Goal: Information Seeking & Learning: Check status

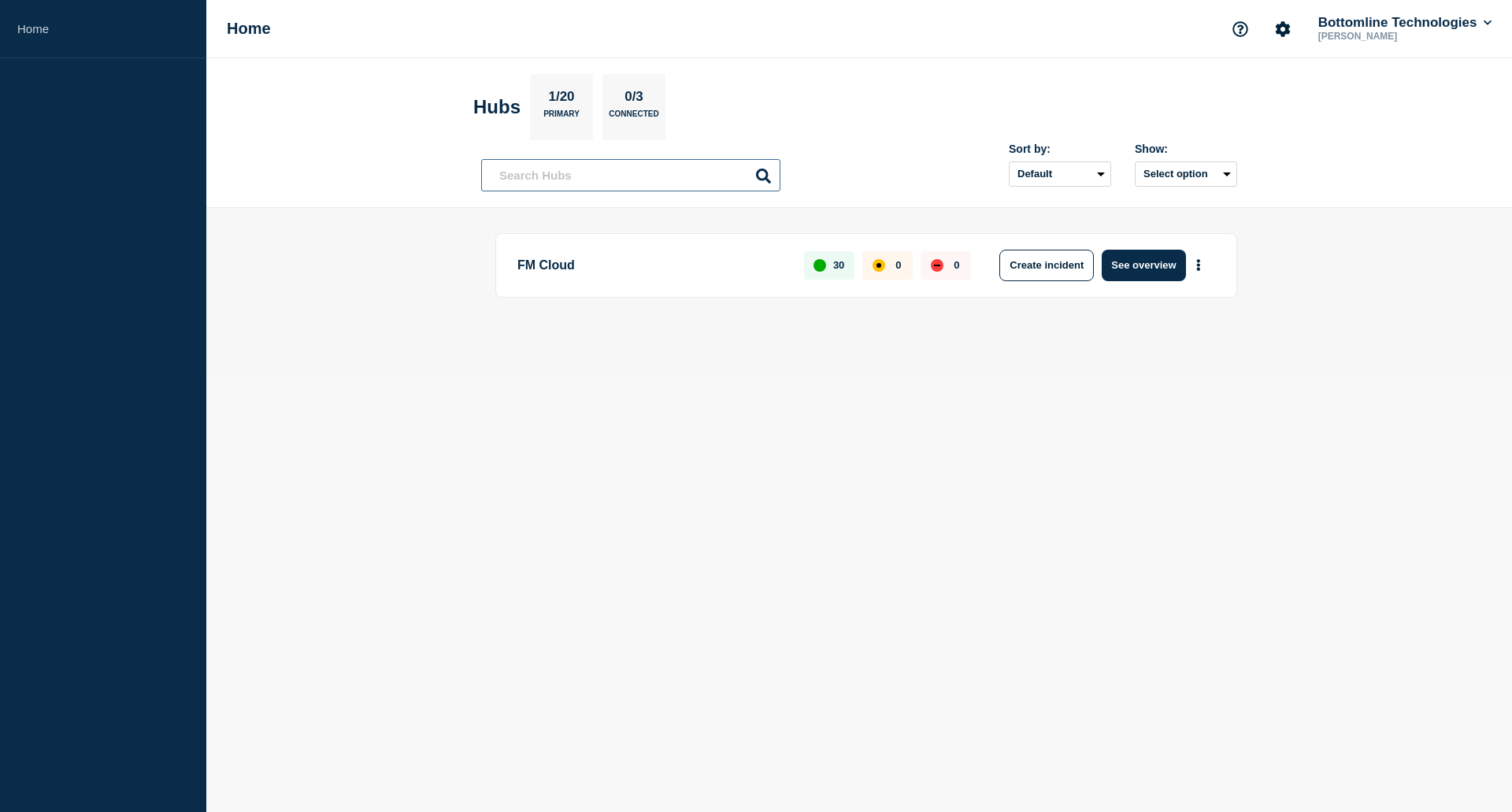
click at [586, 166] on input "text" at bounding box center [630, 175] width 299 height 32
type input "TES 1.4.0"
click at [761, 169] on icon at bounding box center [763, 176] width 15 height 15
click at [762, 171] on icon at bounding box center [763, 176] width 15 height 15
click at [245, 29] on h1 "Home" at bounding box center [248, 29] width 44 height 18
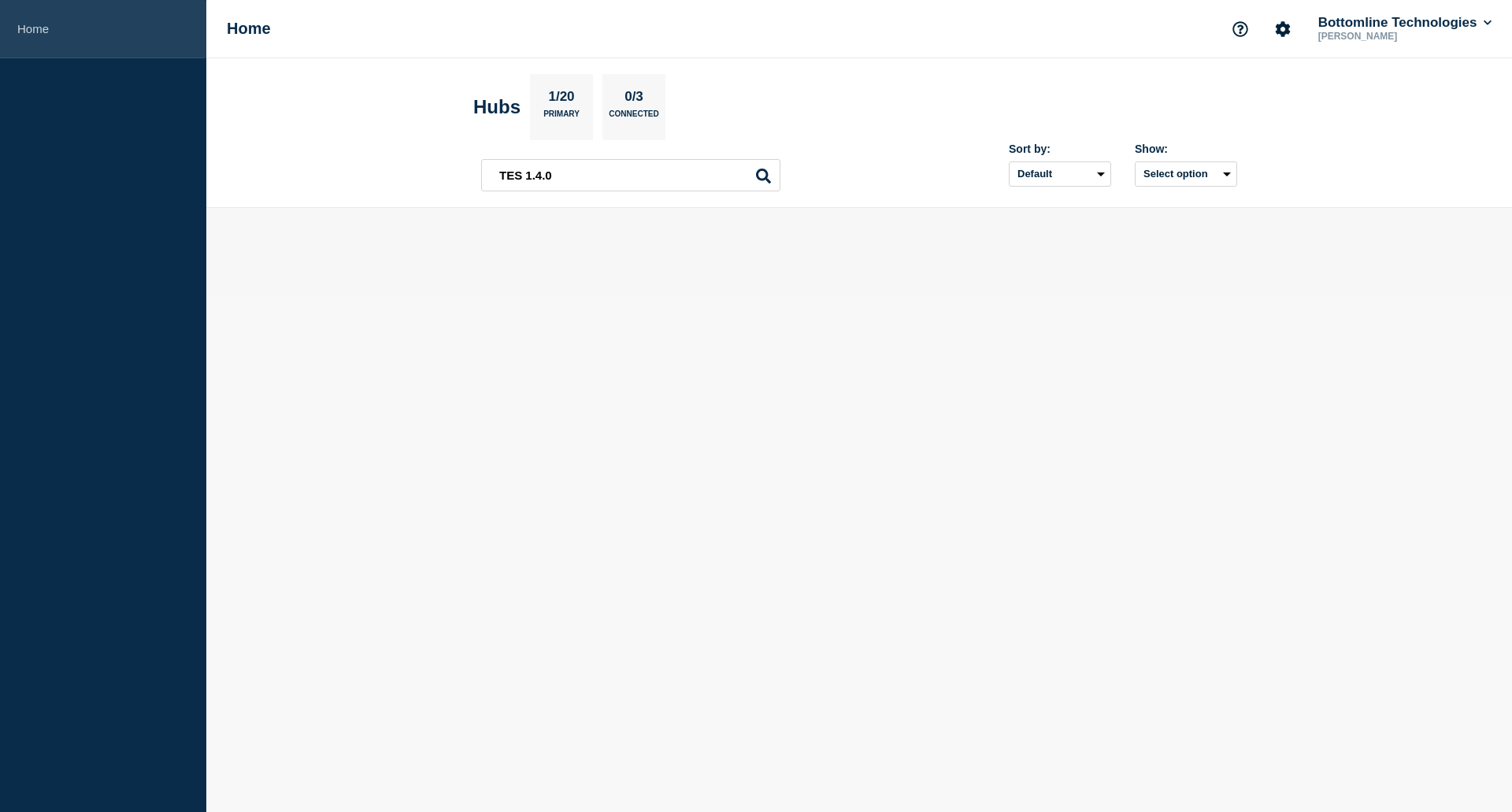
click at [49, 29] on link "Home" at bounding box center [103, 29] width 207 height 58
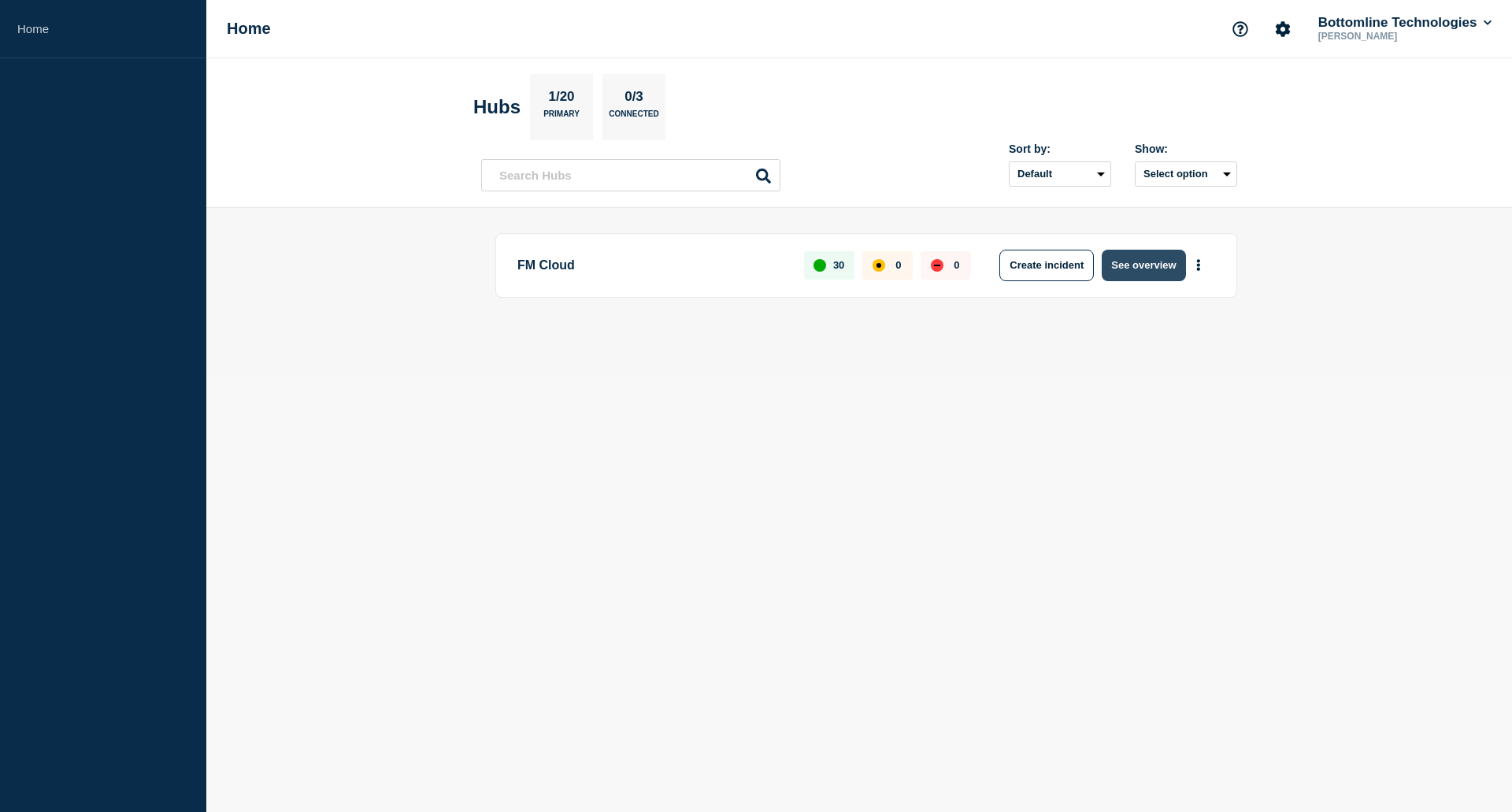
click at [1117, 270] on button "See overview" at bounding box center [1143, 265] width 84 height 31
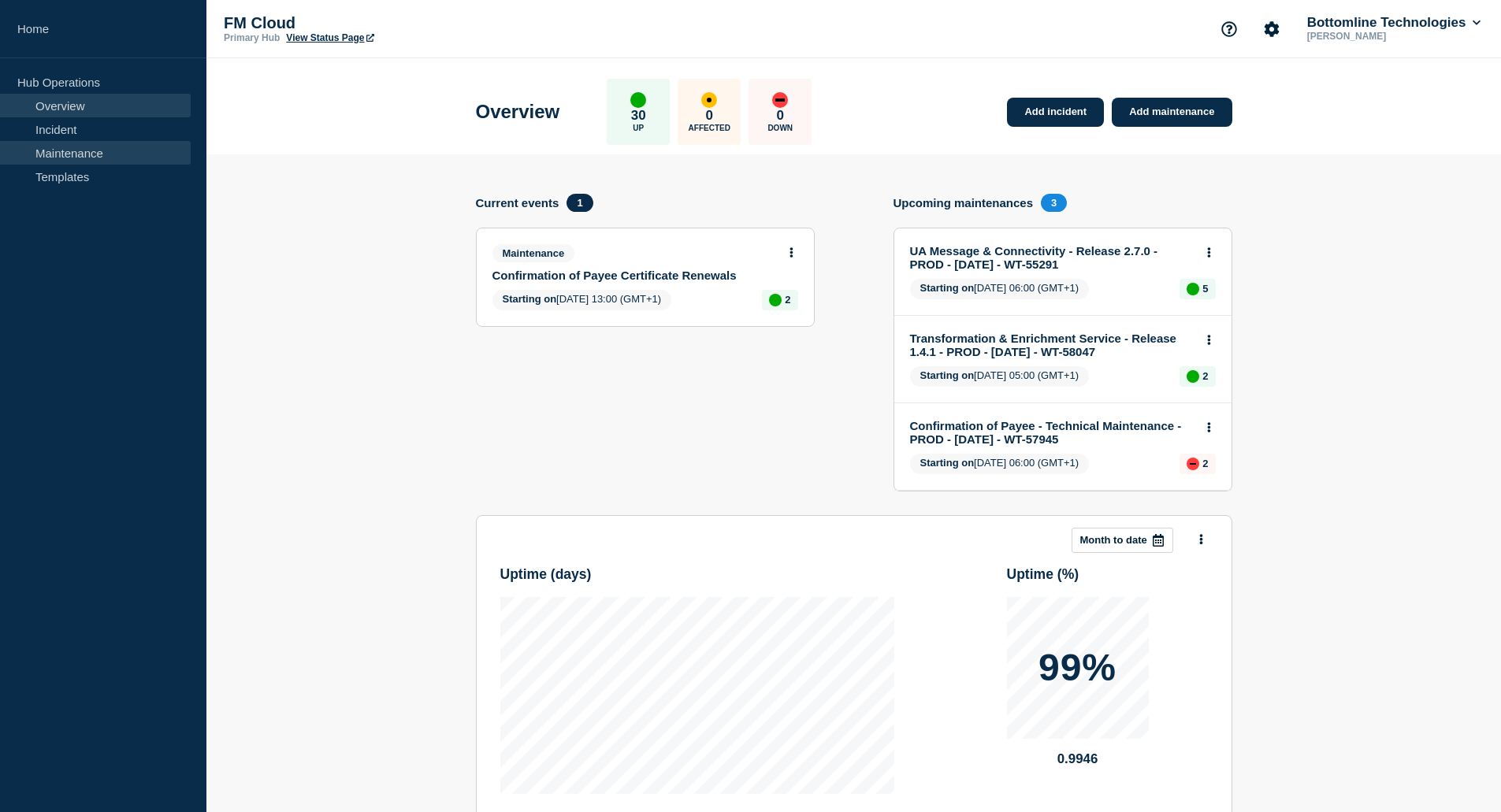
click at [76, 157] on link "Maintenance" at bounding box center [95, 153] width 191 height 23
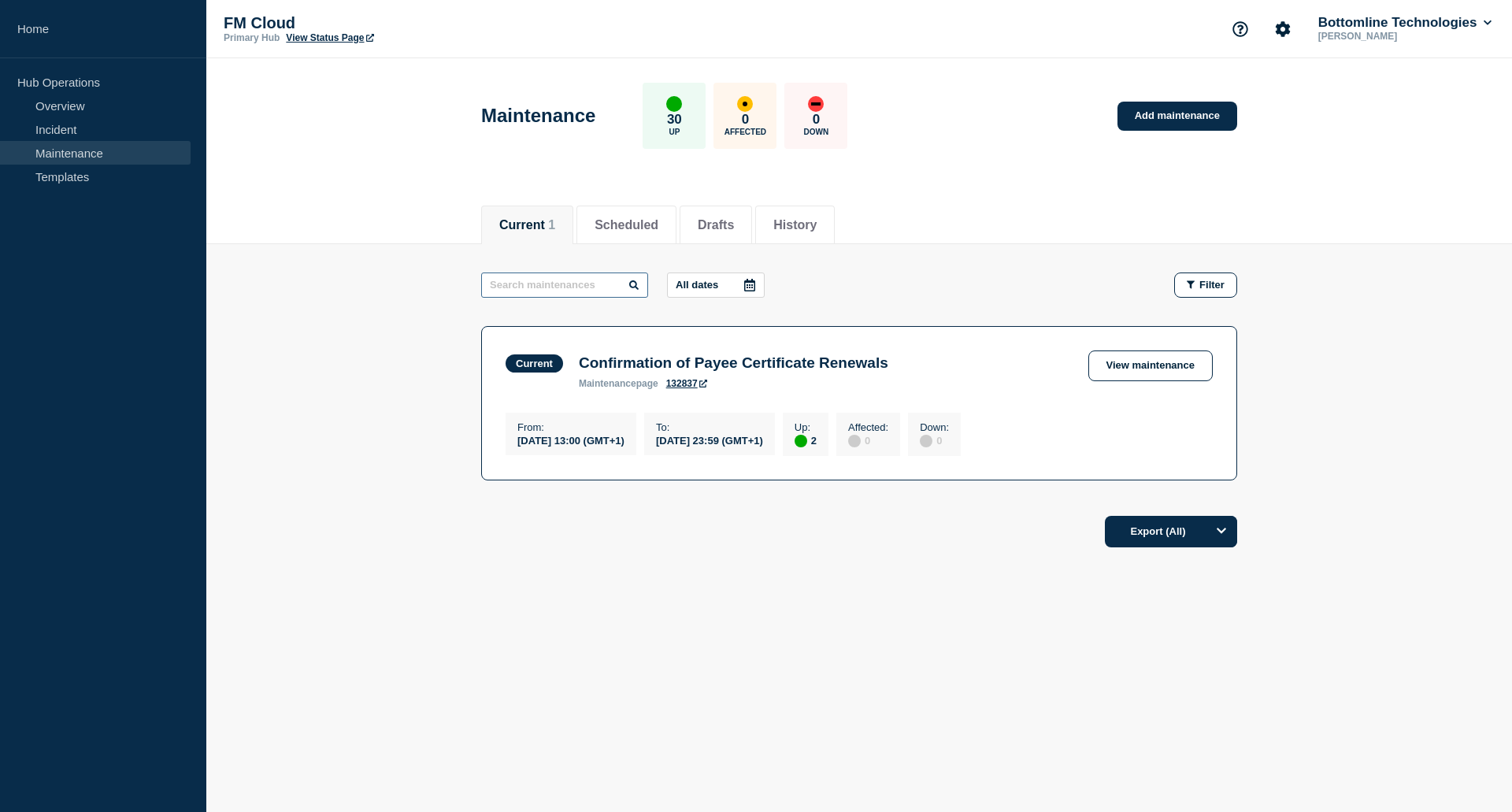
click at [525, 290] on input "text" at bounding box center [565, 285] width 167 height 25
click at [817, 219] on button "History" at bounding box center [795, 226] width 43 height 14
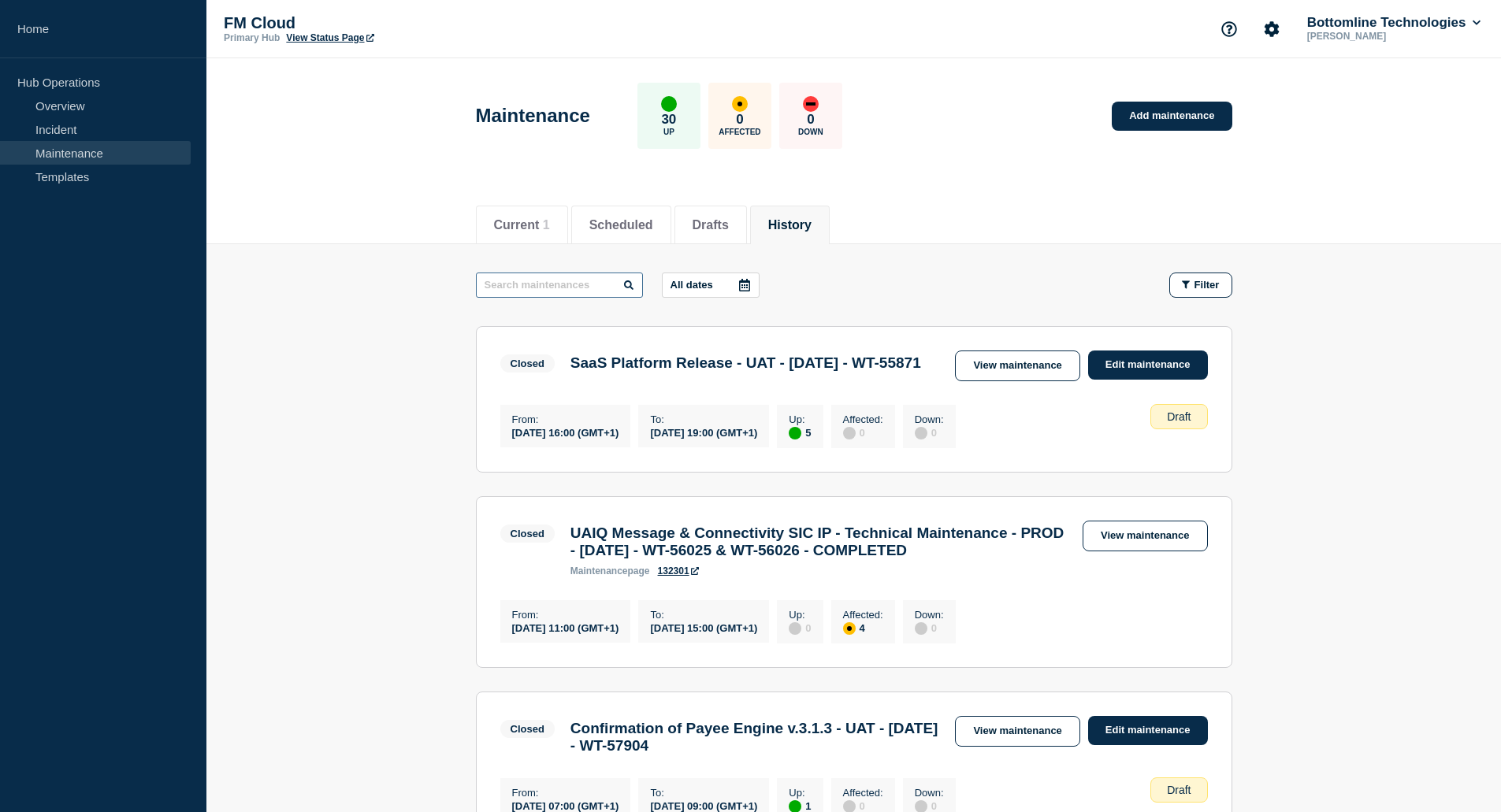
click at [561, 283] on input "text" at bounding box center [559, 285] width 167 height 25
type input "TES 1.4.0"
